Goal: Find specific page/section: Find specific page/section

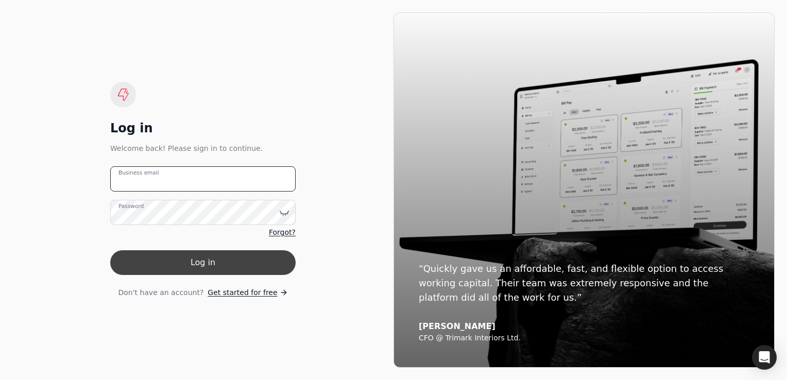
type email "[PERSON_NAME][EMAIL_ADDRESS][DOMAIN_NAME]"
click at [184, 266] on button "Log in" at bounding box center [202, 262] width 185 height 25
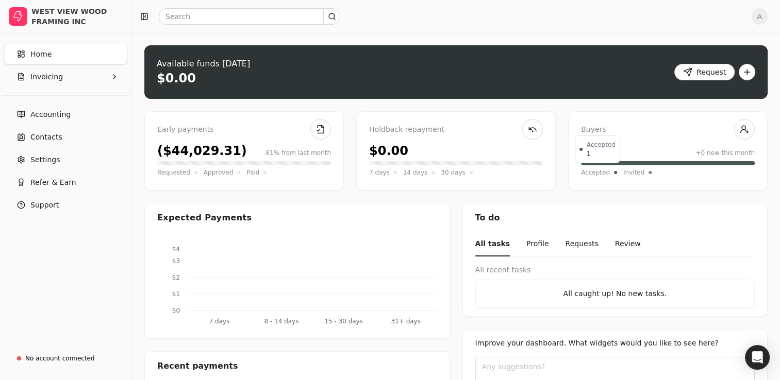
click at [602, 174] on span "Accepted" at bounding box center [595, 172] width 29 height 10
click at [58, 81] on span "Invoicing" at bounding box center [46, 77] width 32 height 11
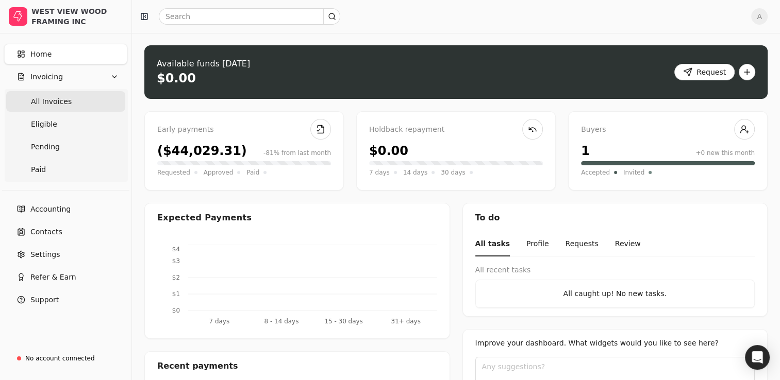
click at [55, 108] on Invoices "All Invoices" at bounding box center [65, 101] width 119 height 21
